Goal: Task Accomplishment & Management: Use online tool/utility

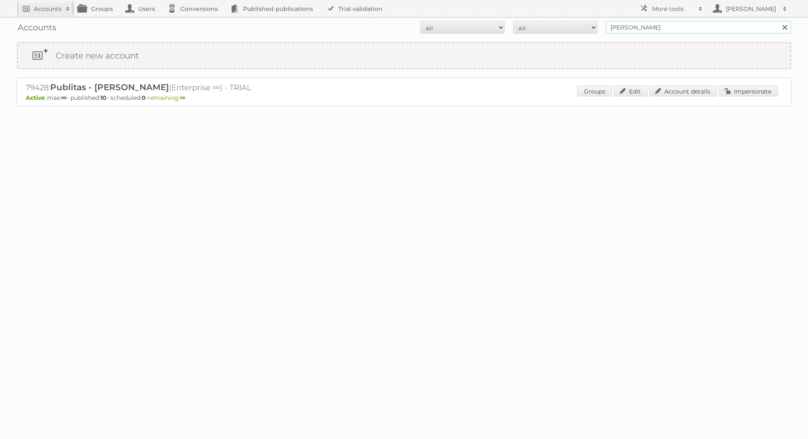
click at [666, 24] on input "danielius@publitas" at bounding box center [698, 27] width 185 height 13
type input "Action Service & Distributie B.V."
click at [676, 21] on input "Search" at bounding box center [784, 27] width 13 height 13
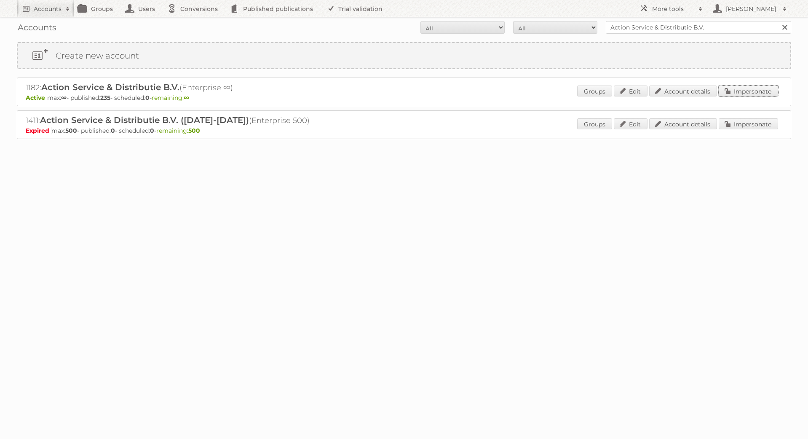
click at [732, 87] on link "Impersonate" at bounding box center [748, 91] width 59 height 11
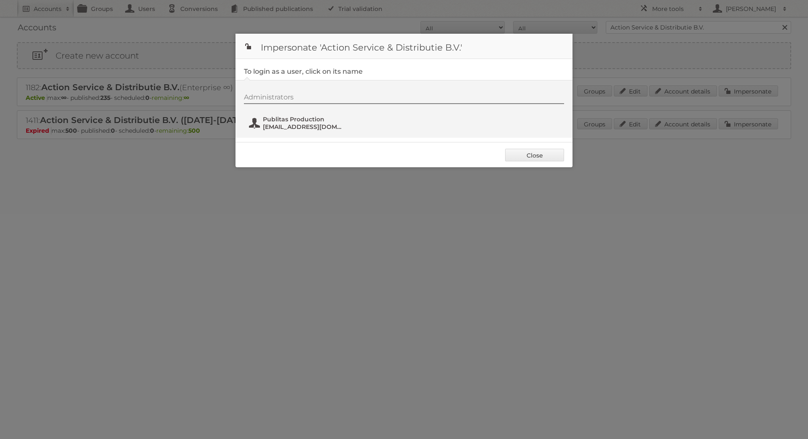
click at [318, 125] on span "[EMAIL_ADDRESS][DOMAIN_NAME]" at bounding box center [304, 127] width 82 height 8
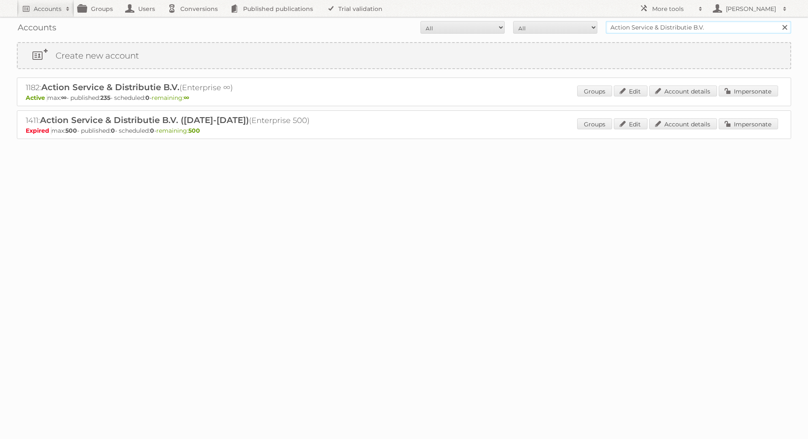
click at [658, 32] on input "Action Service & Distributie B.V." at bounding box center [698, 27] width 185 height 13
type input "action RO"
click at [738, 88] on link "Impersonate" at bounding box center [748, 91] width 59 height 11
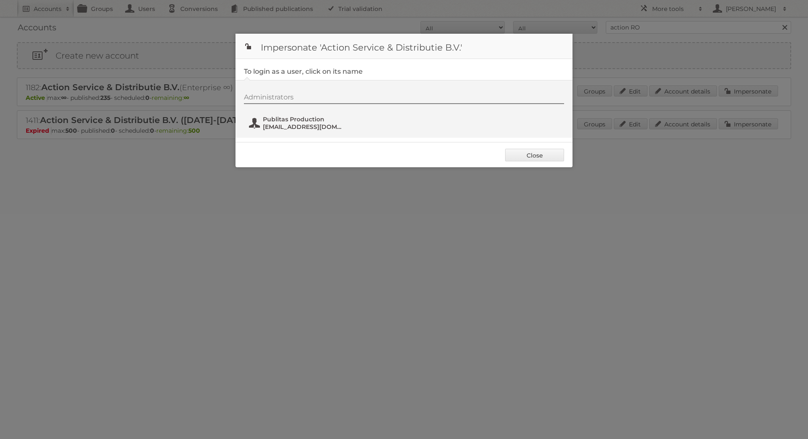
click at [305, 116] on span "Publitas Production" at bounding box center [304, 119] width 82 height 8
